Goal: Task Accomplishment & Management: Use online tool/utility

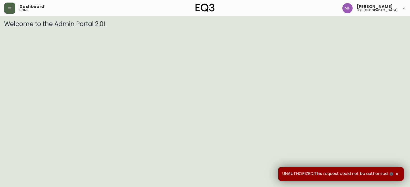
click at [12, 7] on button "button" at bounding box center [9, 8] width 11 height 11
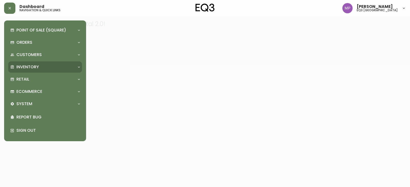
click at [27, 65] on p "Inventory" at bounding box center [27, 67] width 23 height 6
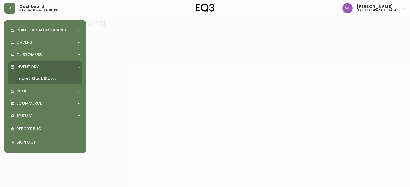
click at [35, 77] on link "Import Stock Status" at bounding box center [45, 79] width 74 height 12
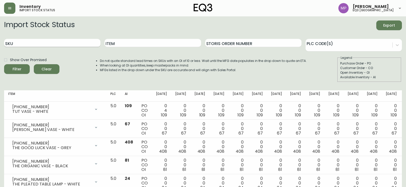
click at [63, 43] on input "SKU" at bounding box center [52, 43] width 96 height 8
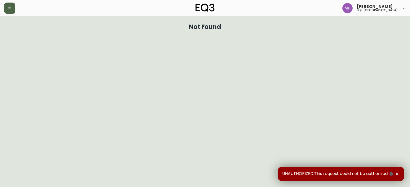
click at [12, 7] on icon "button" at bounding box center [10, 8] width 4 height 4
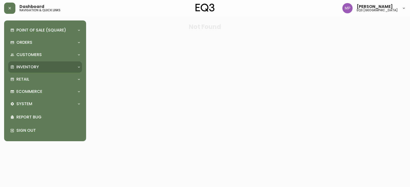
click at [32, 65] on p "Inventory" at bounding box center [27, 67] width 23 height 6
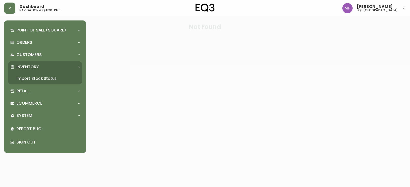
click at [39, 75] on link "Import Stock Status" at bounding box center [45, 79] width 74 height 12
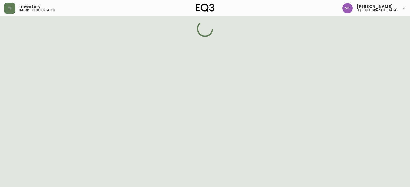
click at [39, 75] on div "Point of Sale (Square) Payments Virtual Terminal Transactions Search Terminals …" at bounding box center [41, 93] width 82 height 187
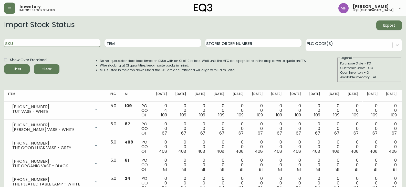
click at [57, 45] on input "SKU" at bounding box center [52, 43] width 96 height 8
paste input "[PHONE_NUMBER]"
type input "[PHONE_NUMBER]"
click at [4, 64] on button "Filter" at bounding box center [17, 69] width 26 height 10
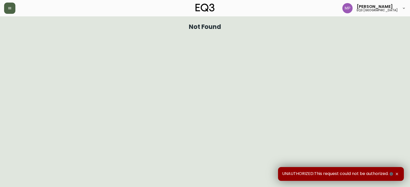
click at [11, 6] on icon "button" at bounding box center [10, 8] width 4 height 4
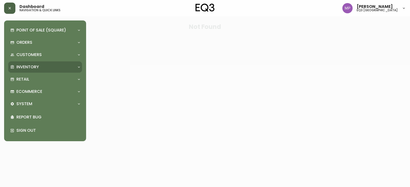
click at [40, 64] on div "Inventory" at bounding box center [45, 66] width 74 height 11
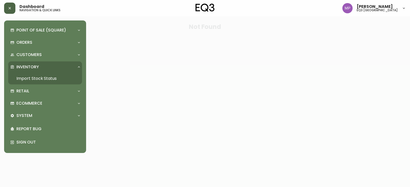
click at [56, 78] on link "Import Stock Status" at bounding box center [45, 79] width 74 height 12
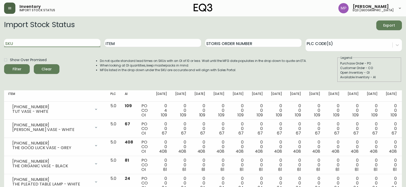
click at [41, 42] on input "SKU" at bounding box center [52, 43] width 96 height 8
paste input "3020-340-13-A"
type input "3020-340-13-A"
click at [4, 64] on button "Filter" at bounding box center [17, 69] width 26 height 10
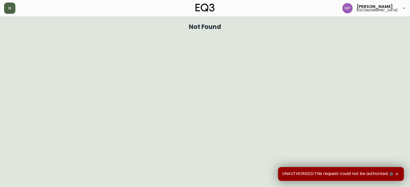
click at [13, 7] on button "button" at bounding box center [9, 8] width 11 height 11
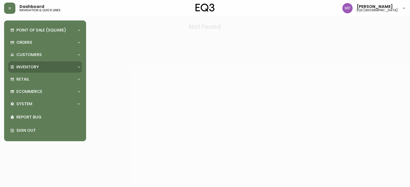
click at [33, 68] on p "Inventory" at bounding box center [27, 67] width 23 height 6
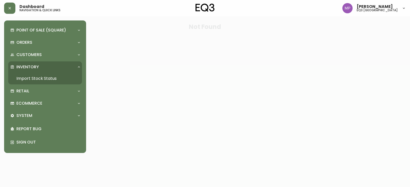
click at [37, 76] on link "Import Stock Status" at bounding box center [45, 79] width 74 height 12
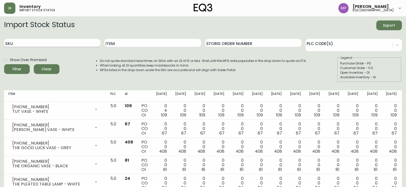
click at [29, 42] on input "SKU" at bounding box center [52, 43] width 96 height 8
paste input "3020-340-10-B"
type input "3020-340-10-B"
click at [4, 64] on button "Filter" at bounding box center [17, 69] width 26 height 10
